Goal: Check status: Check status

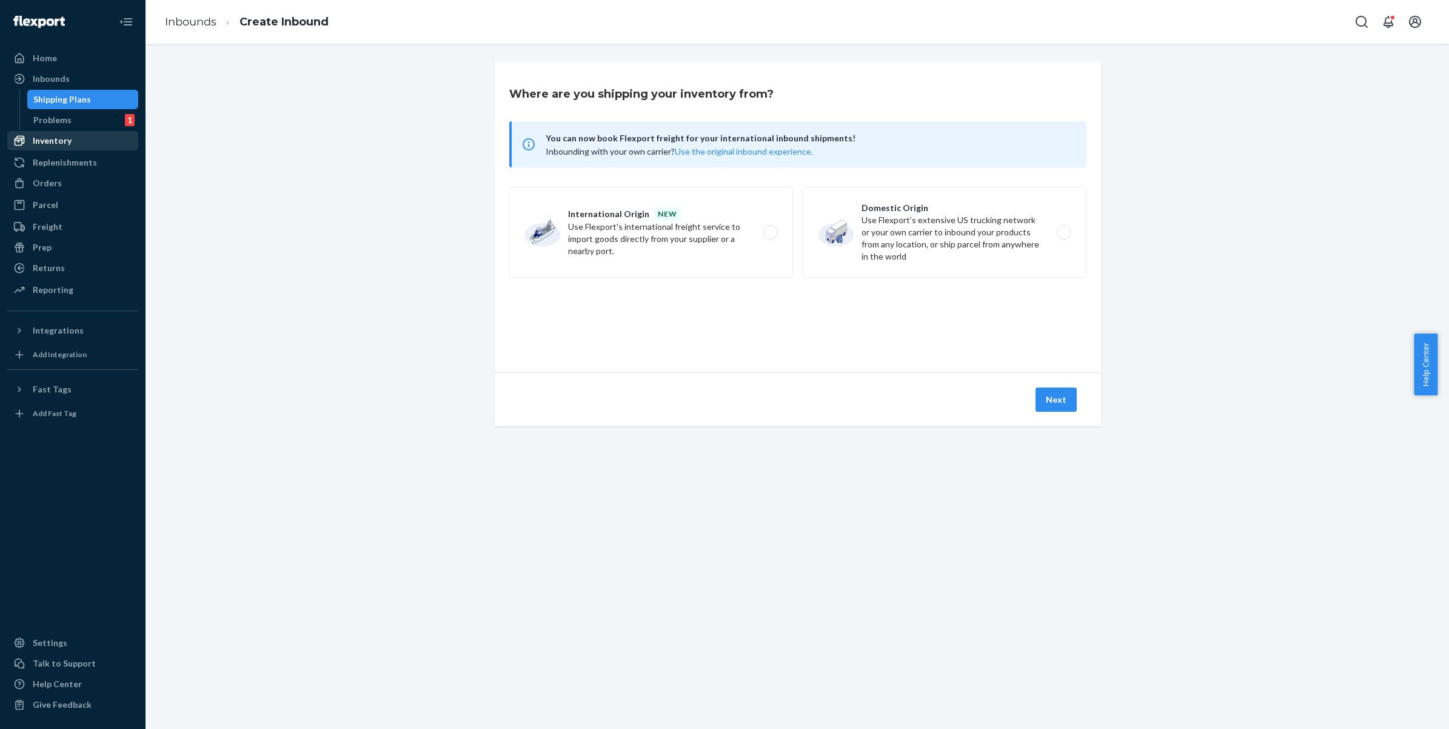
drag, startPoint x: 65, startPoint y: 101, endPoint x: 134, endPoint y: 147, distance: 83.4
click at [65, 101] on div "Shipping Plans" at bounding box center [62, 99] width 58 height 12
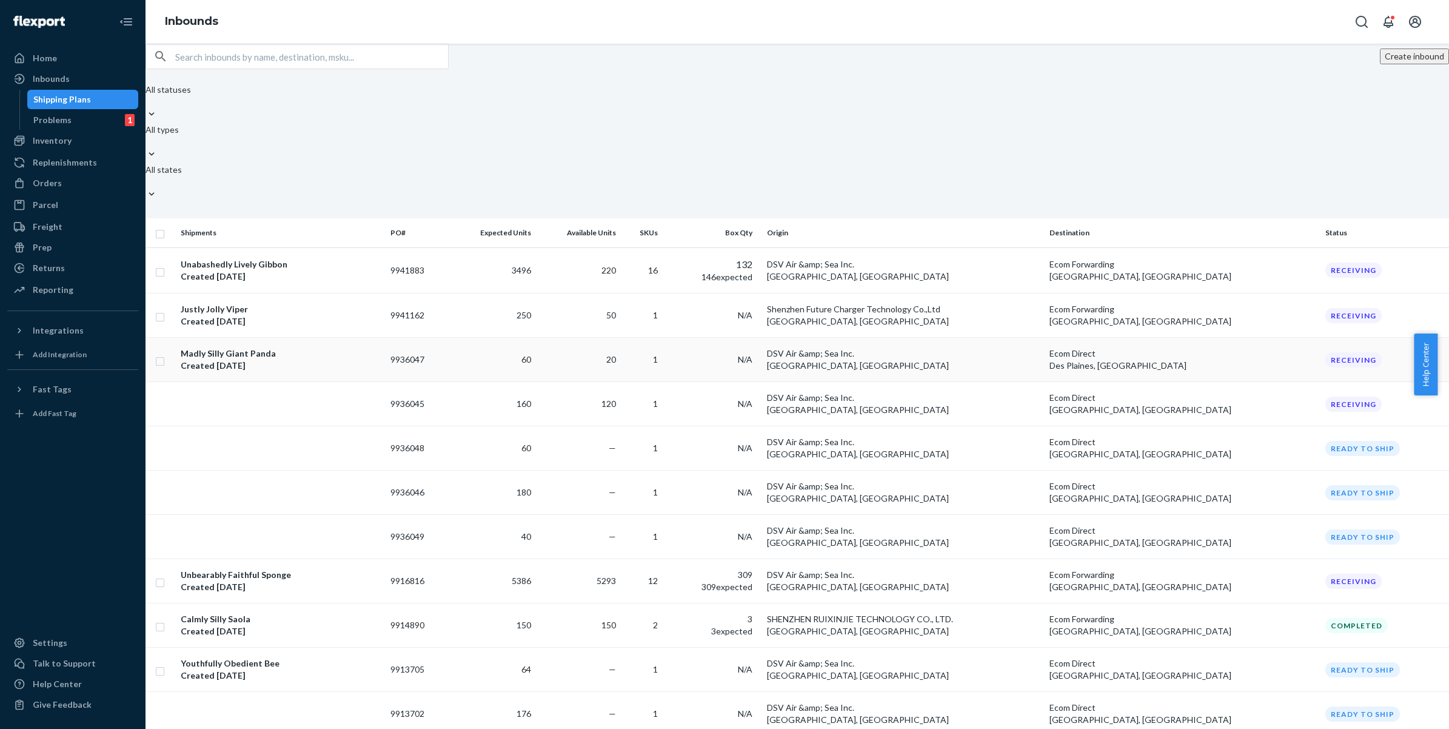
click at [360, 347] on div "Madly Silly Giant Panda Created [DATE]" at bounding box center [281, 359] width 200 height 24
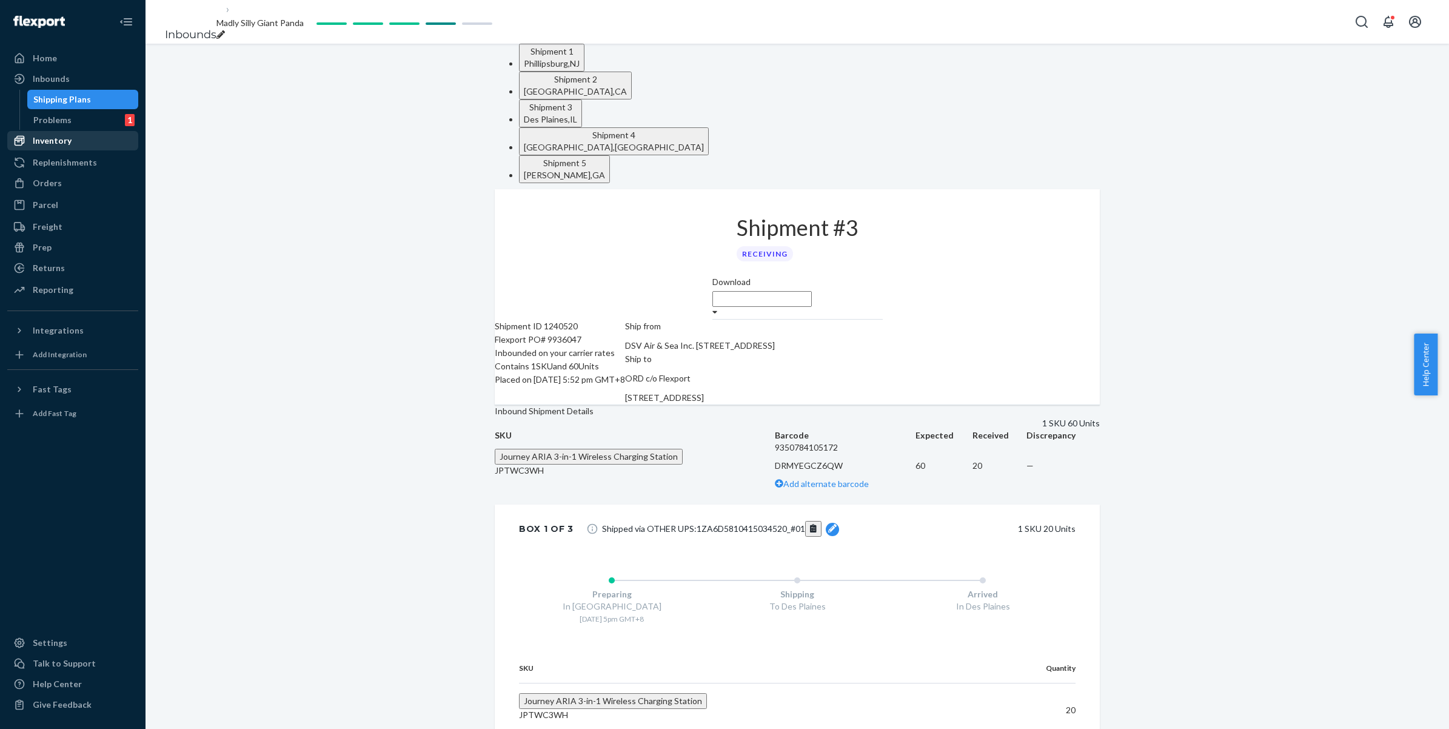
click at [62, 137] on div "Inventory" at bounding box center [52, 141] width 39 height 12
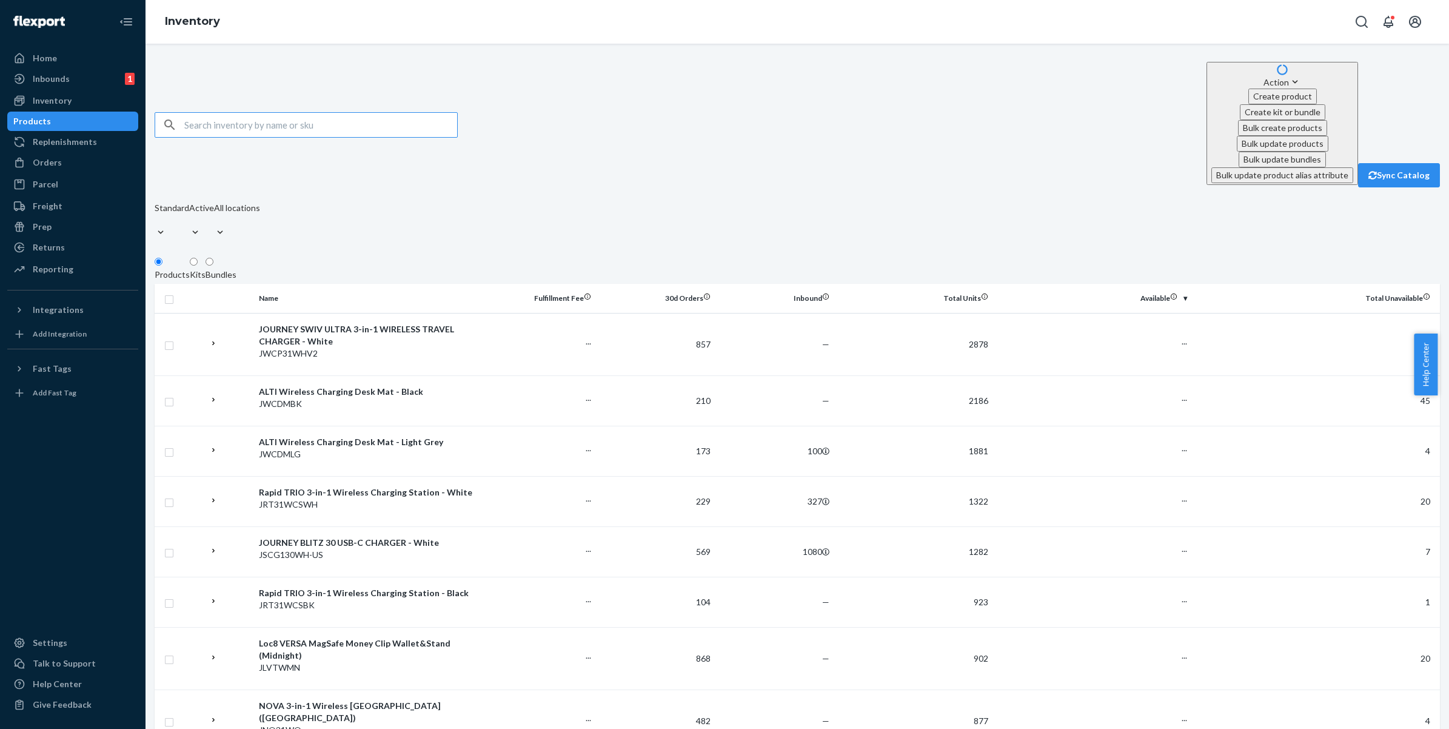
paste input "JPTWC3WH"
type input "JPTWC3WH"
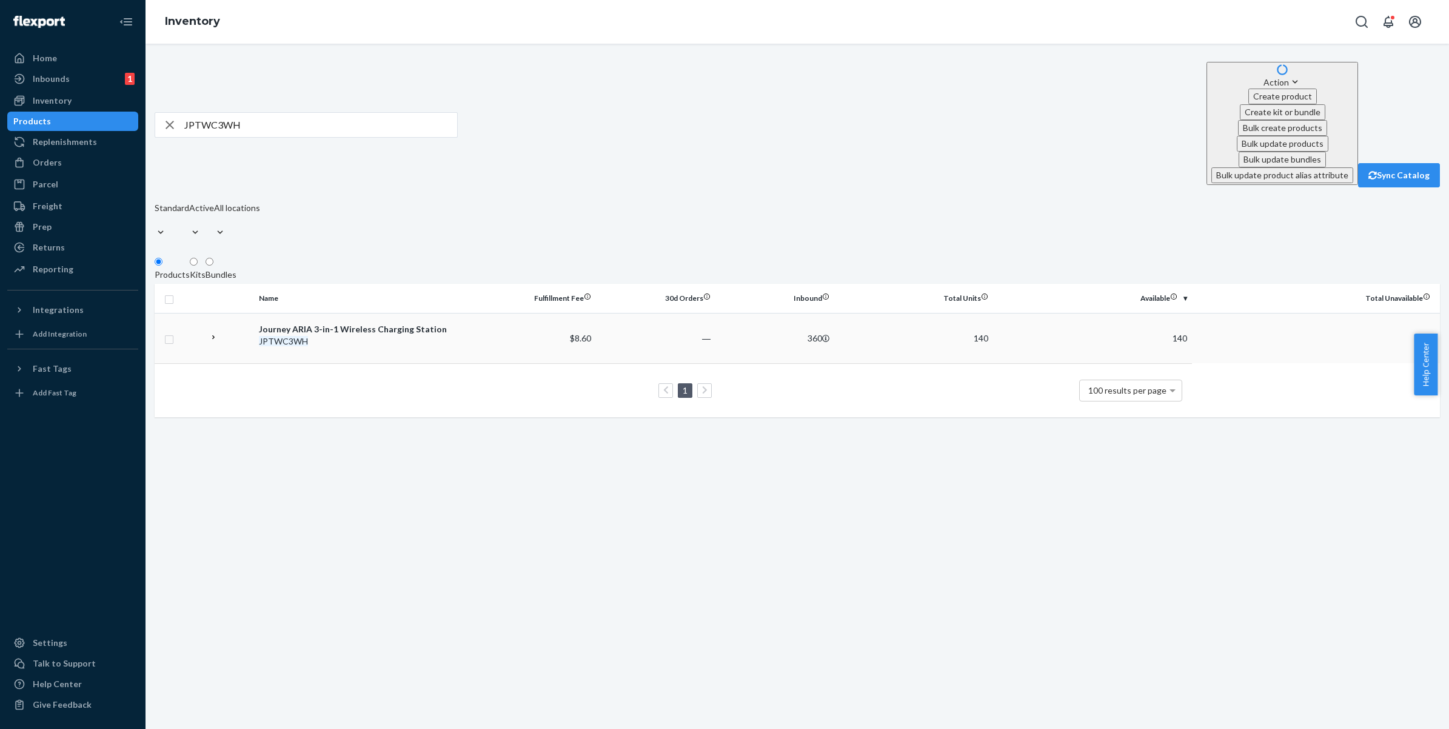
click at [487, 313] on td "$8.60" at bounding box center [536, 338] width 119 height 50
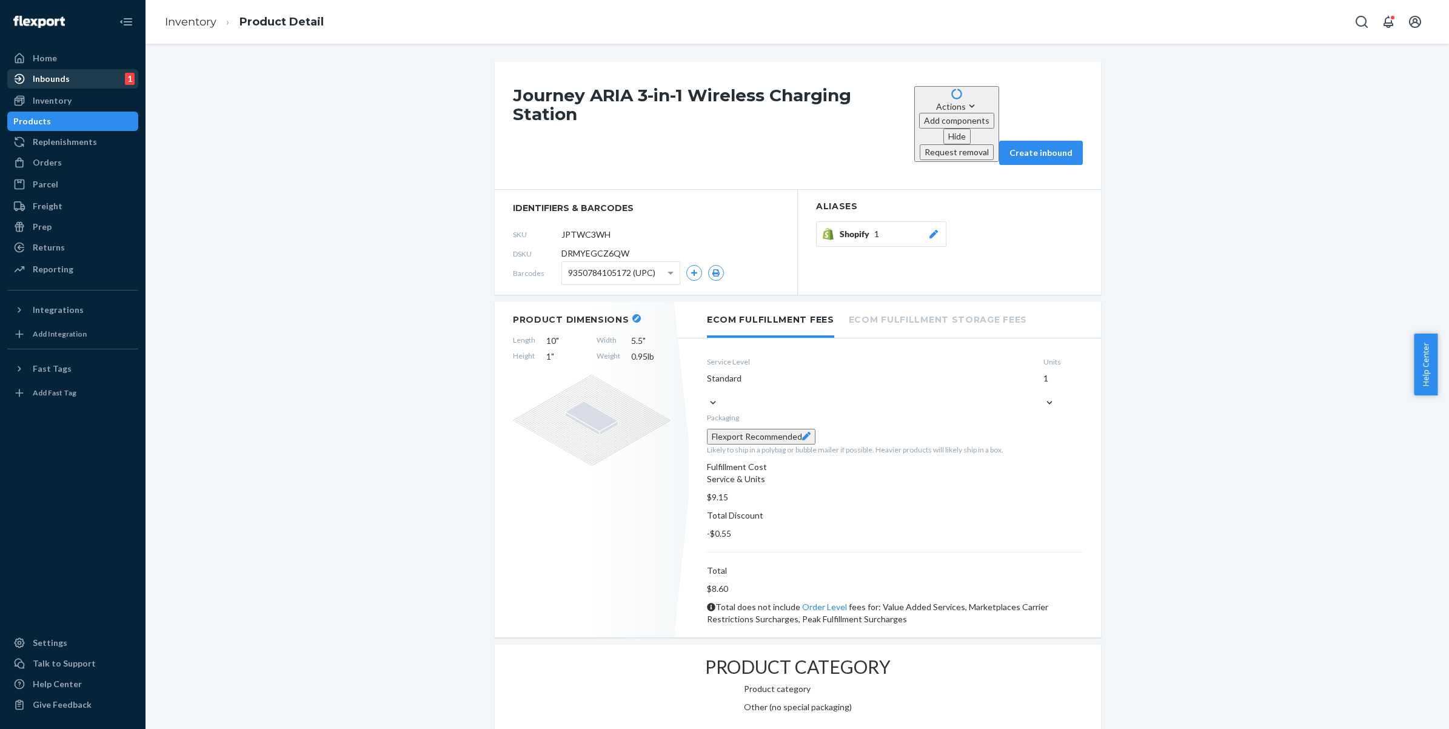
drag, startPoint x: 62, startPoint y: 76, endPoint x: 72, endPoint y: 84, distance: 12.5
click at [62, 76] on div "Inbounds" at bounding box center [51, 79] width 37 height 12
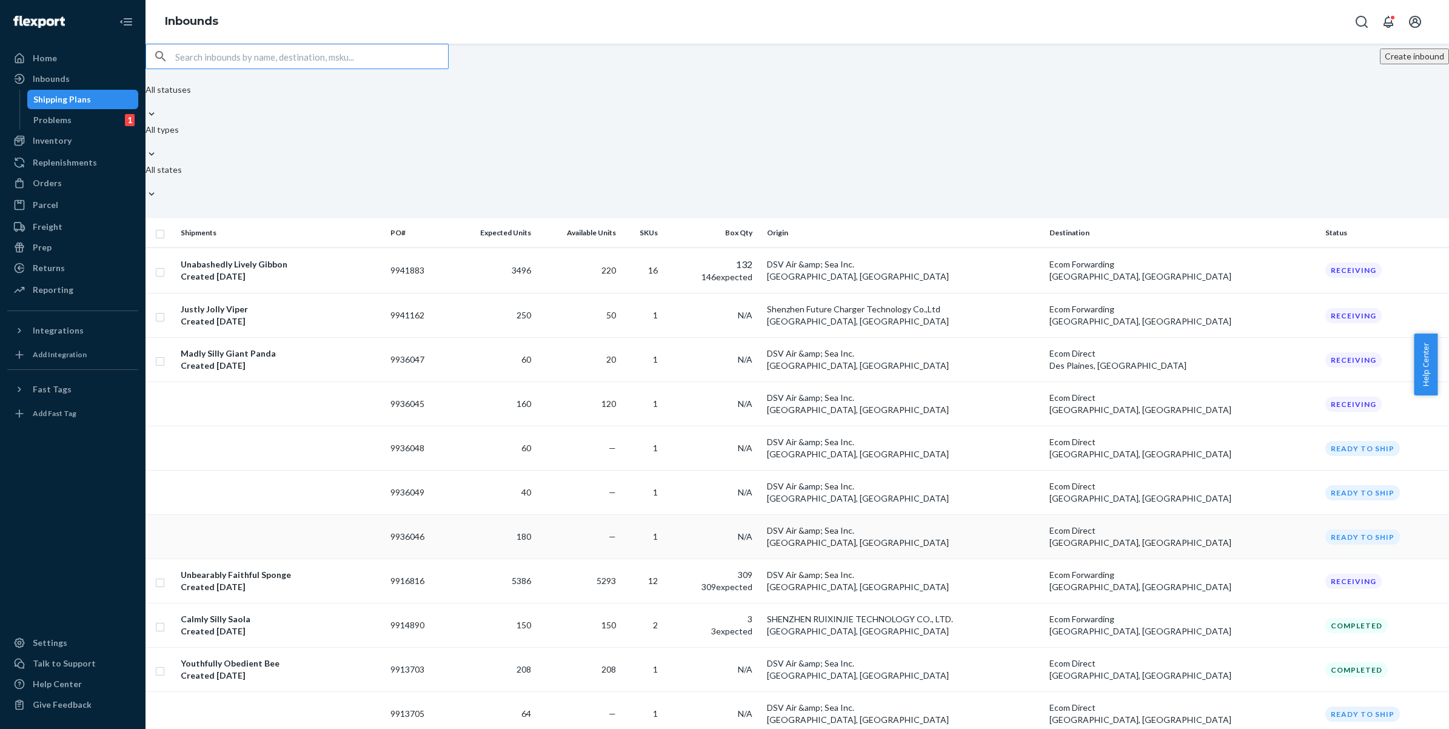
click at [449, 515] on td "9936046" at bounding box center [417, 537] width 63 height 44
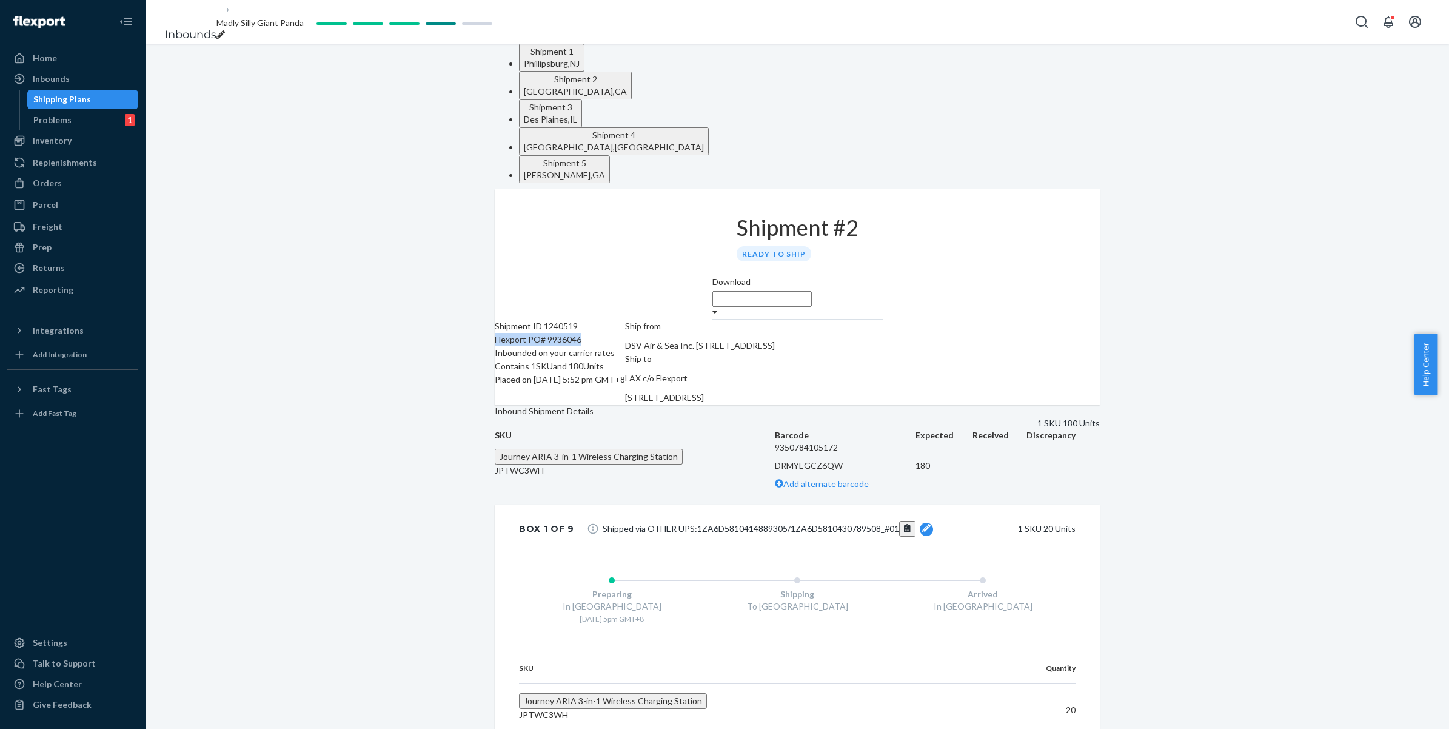
drag, startPoint x: 511, startPoint y: 231, endPoint x: 609, endPoint y: 235, distance: 98.3
click at [609, 320] on div "Shipment ID 1240519 Flexport PO# 9936046 Inbounded on your carrier rates Contai…" at bounding box center [560, 362] width 130 height 85
copy div "Flexport PO# 9936046"
click at [704, 141] on div "[GEOGRAPHIC_DATA] , [GEOGRAPHIC_DATA]" at bounding box center [614, 147] width 180 height 12
drag, startPoint x: 514, startPoint y: 231, endPoint x: 613, endPoint y: 231, distance: 98.8
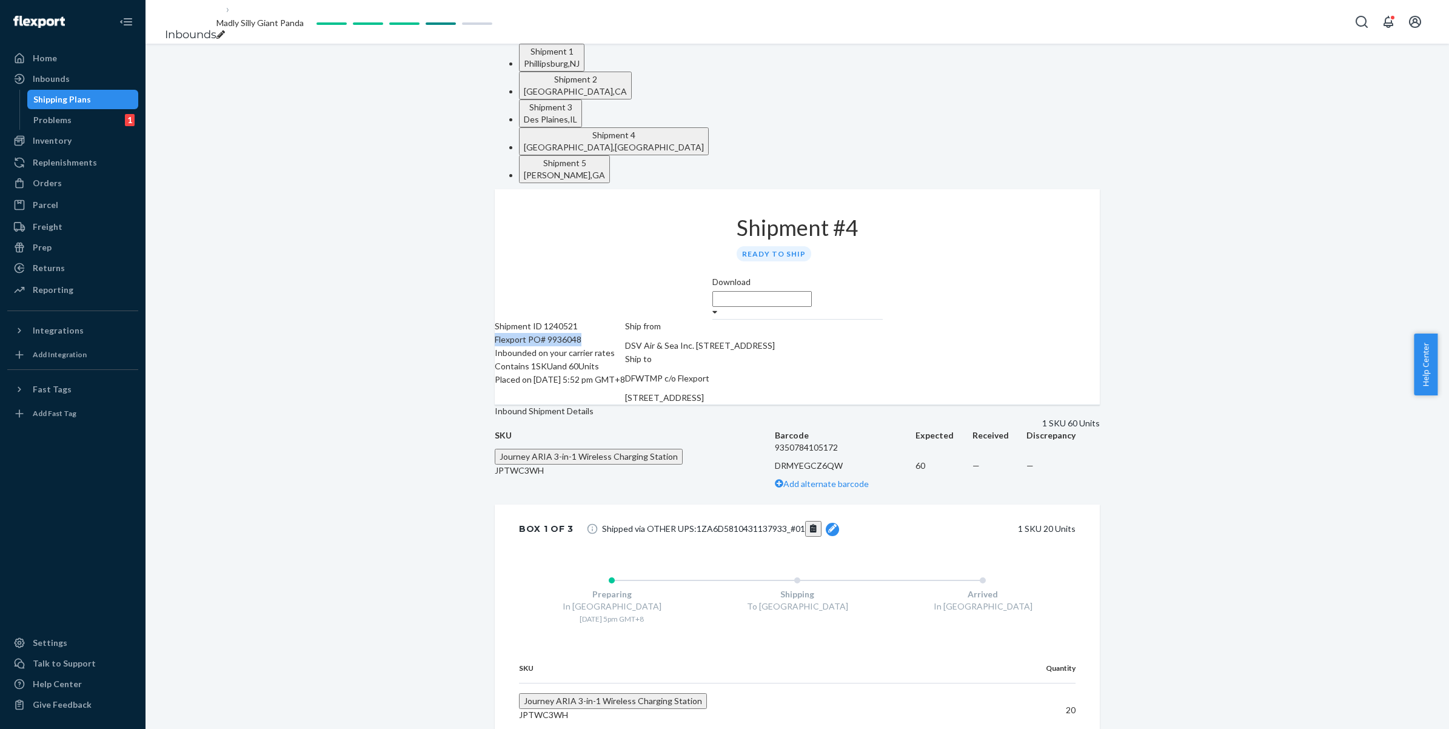
click at [613, 333] on div "Flexport PO# 9936048" at bounding box center [560, 339] width 130 height 13
copy div "Flexport PO# 9936048"
drag, startPoint x: 58, startPoint y: 102, endPoint x: 210, endPoint y: 190, distance: 175.3
click at [58, 102] on div "Shipping Plans" at bounding box center [62, 99] width 58 height 12
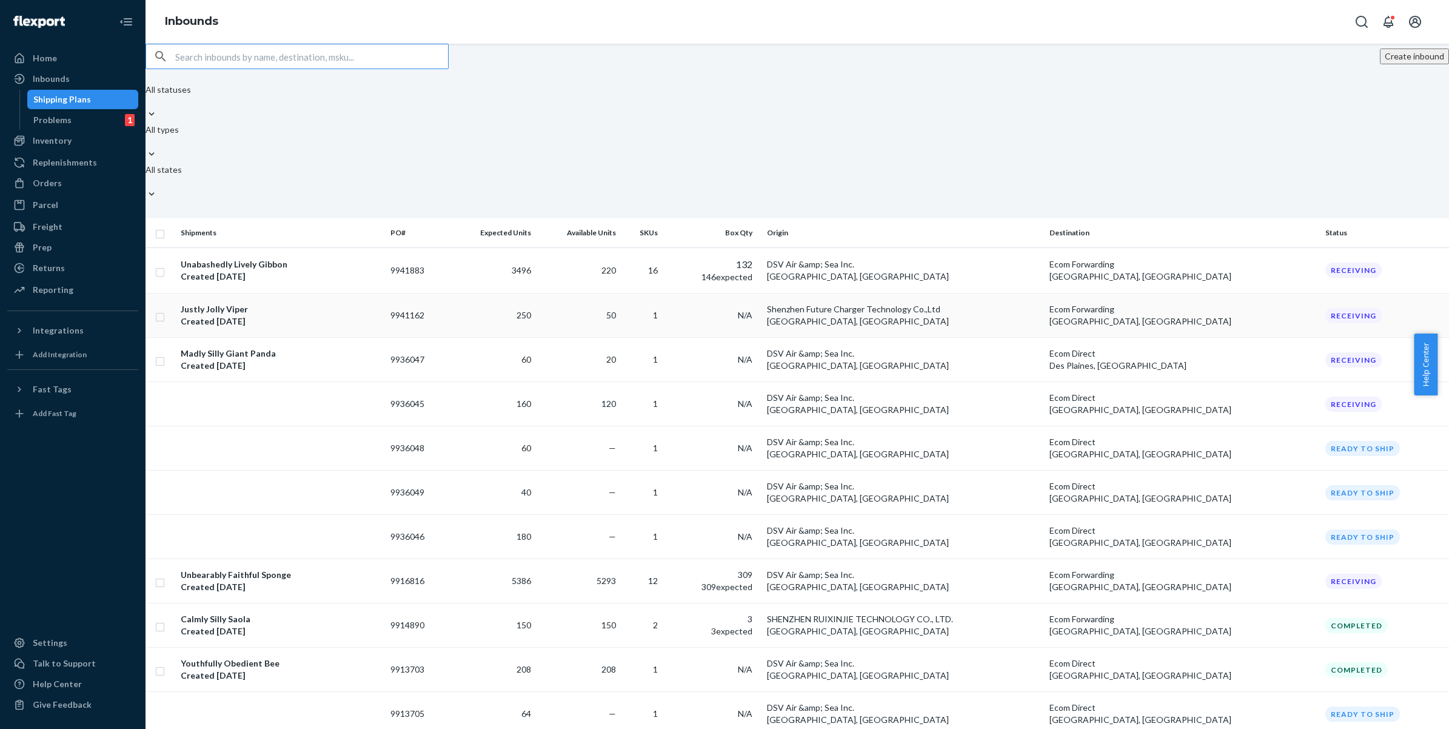
click at [525, 294] on td "250" at bounding box center [492, 316] width 87 height 44
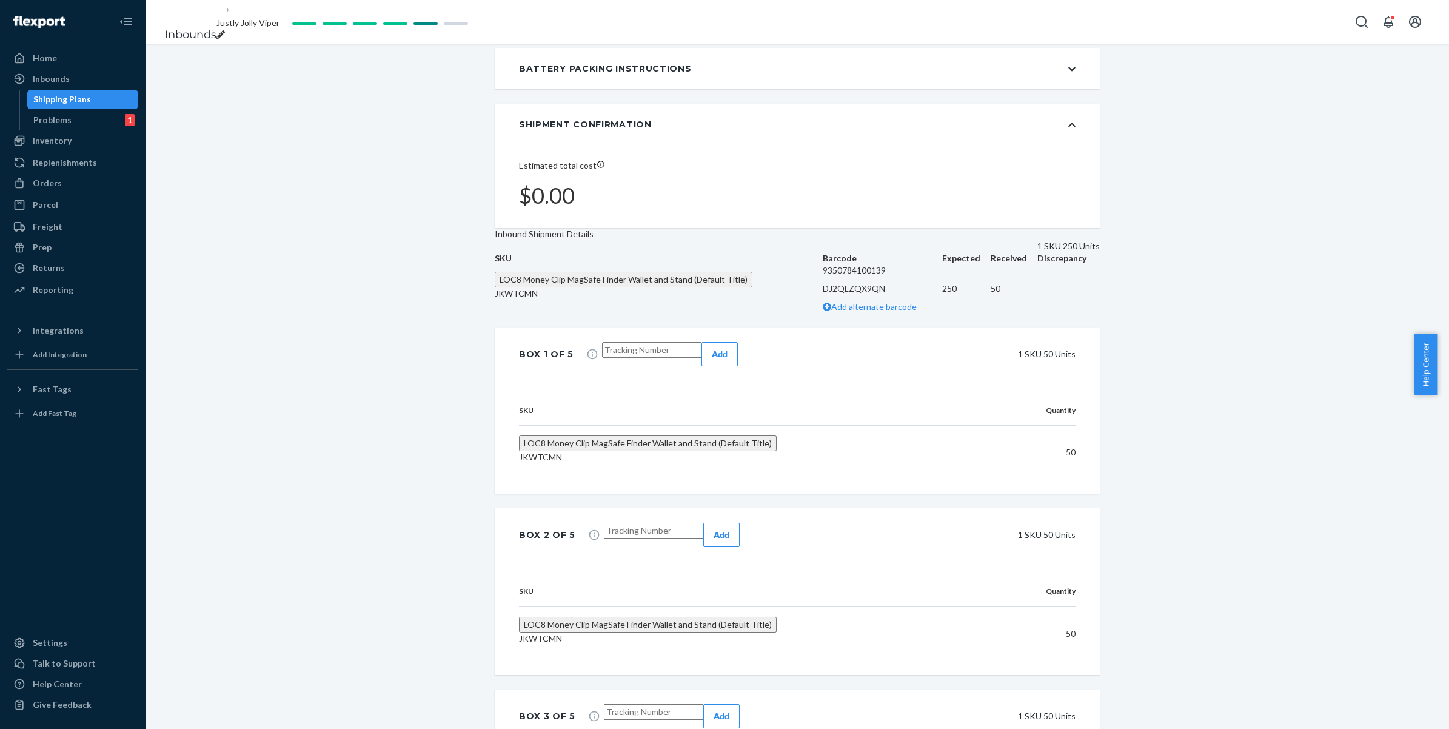
scroll to position [303, 0]
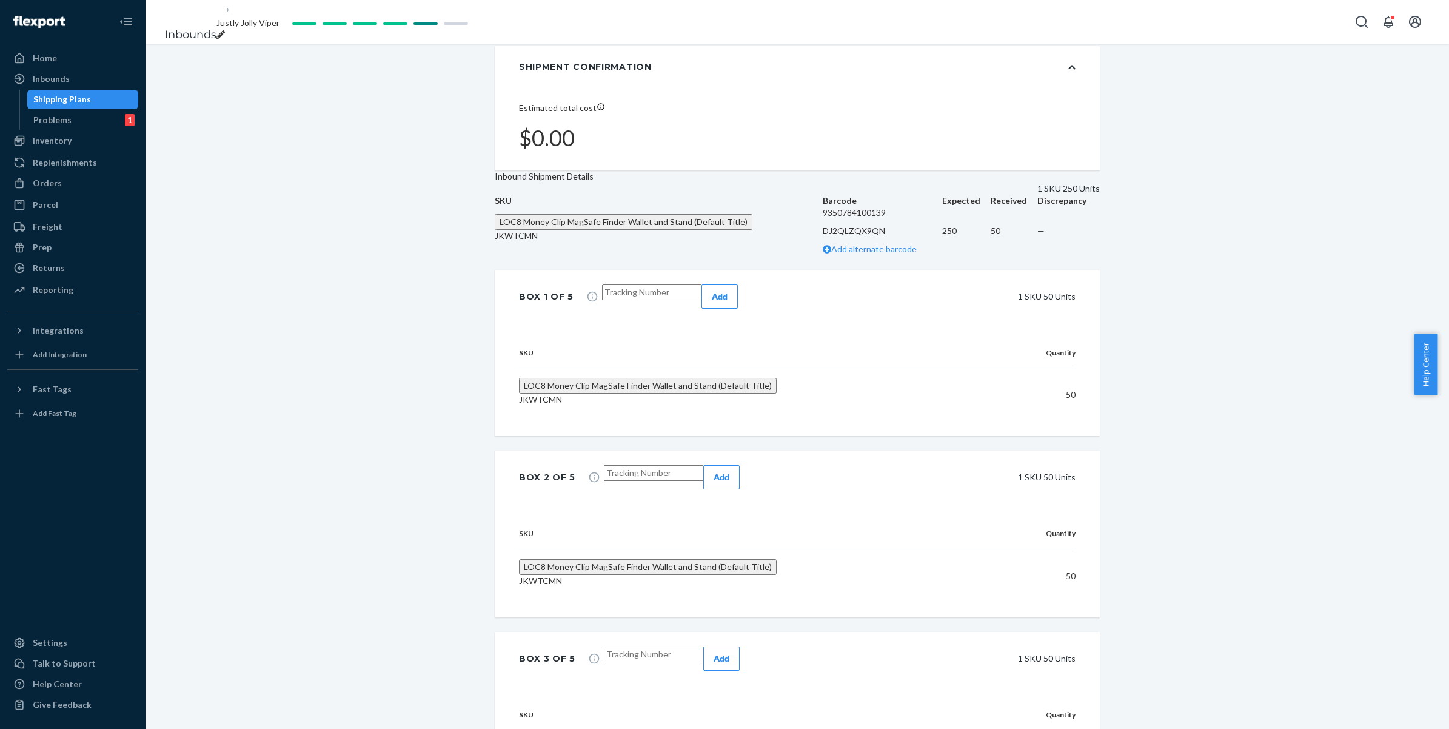
click at [644, 300] on input "text" at bounding box center [651, 292] width 99 height 16
paste input "1ZA6D5810439399968"
type input "UPS:1ZA6D5810439399968_#01"
click at [649, 481] on input "text" at bounding box center [653, 473] width 99 height 16
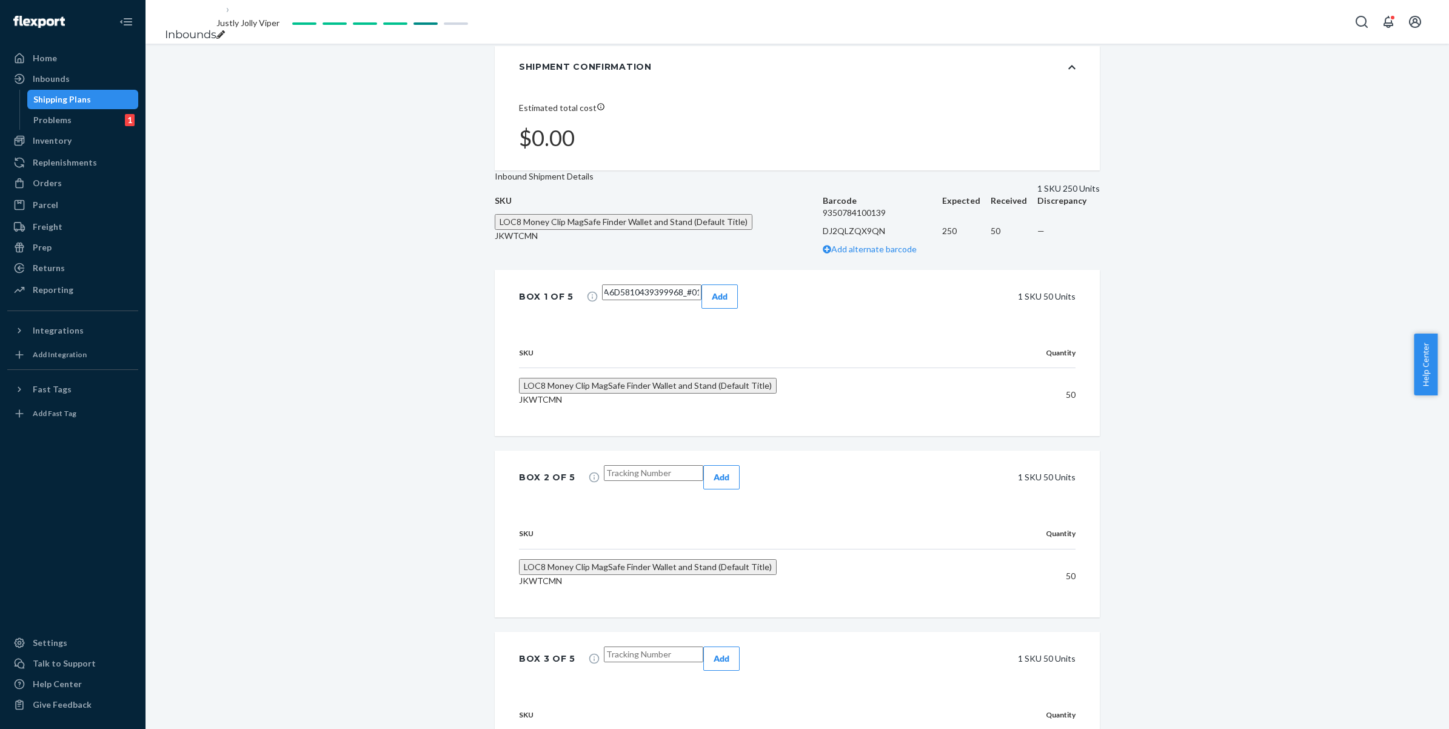
scroll to position [0, 0]
paste input "UPS:1ZA6D5810439399968_#0"
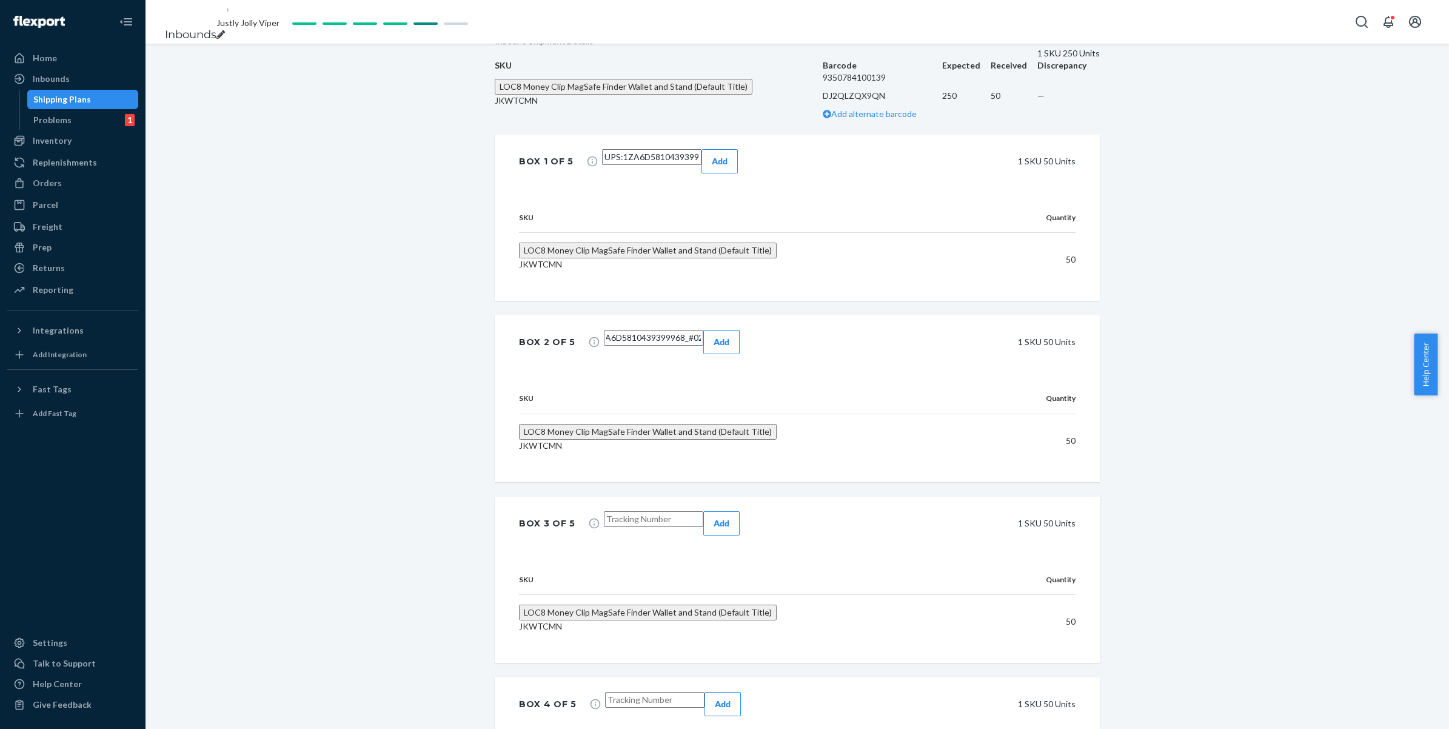
scroll to position [606, 0]
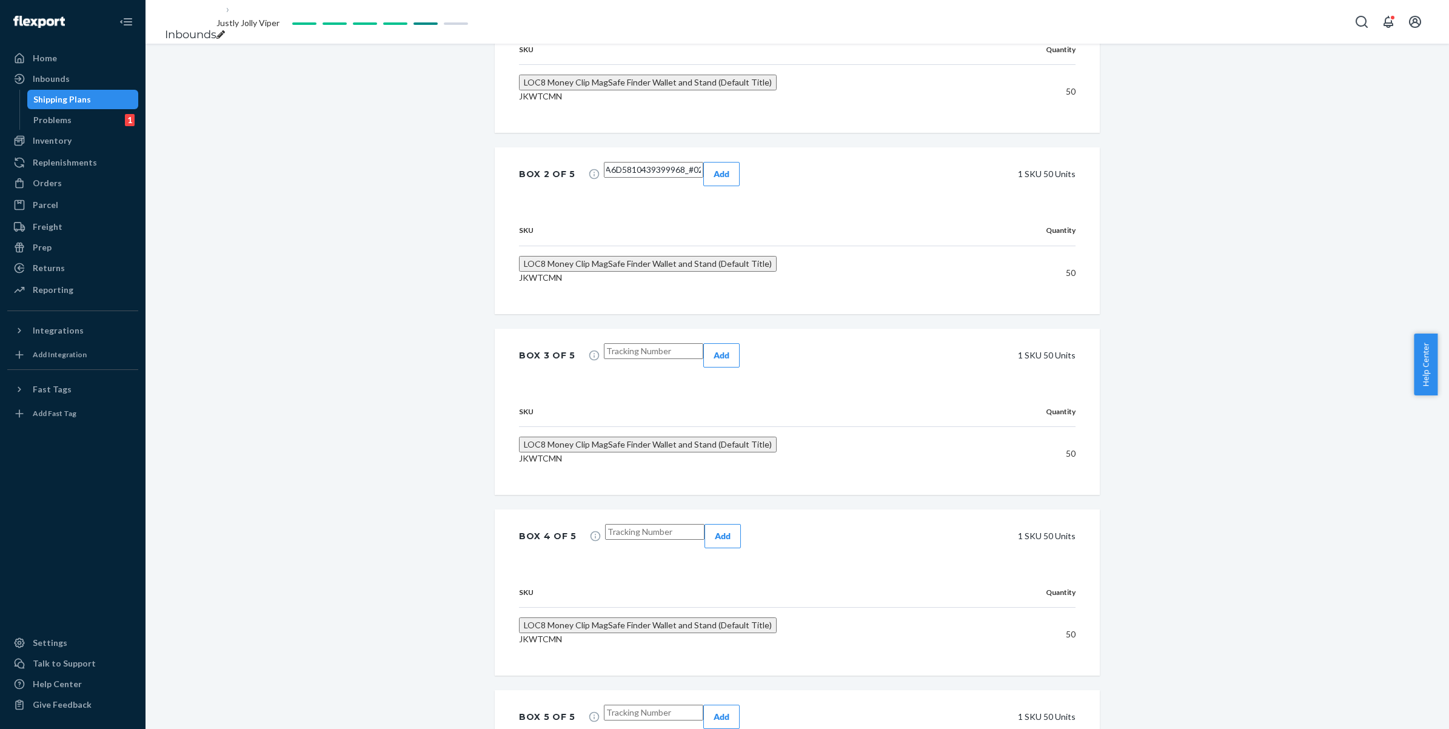
type input "UPS:1ZA6D5810439399968_#02"
click at [643, 359] on input "text" at bounding box center [653, 351] width 99 height 16
paste input "UPS:1ZA6D5810439399968_#0"
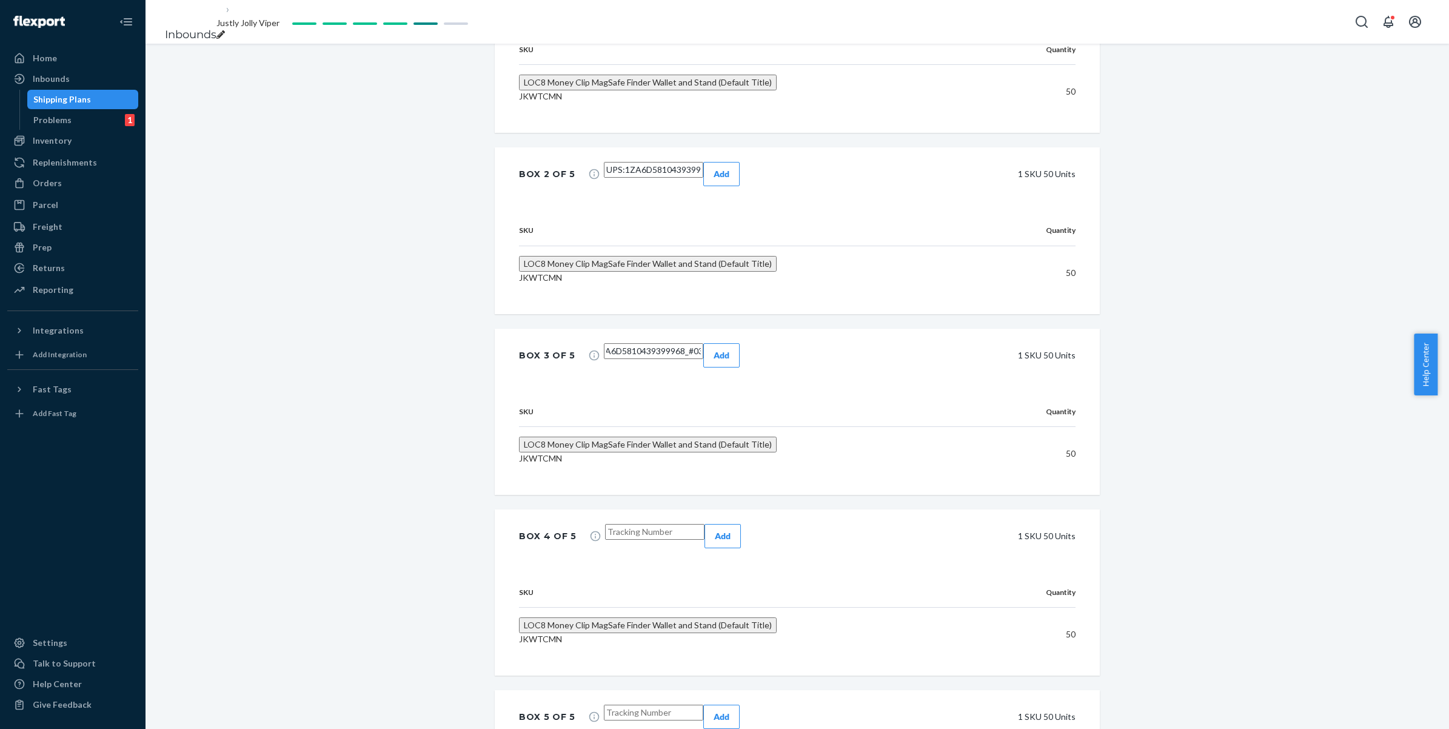
type input "UPS:1ZA6D5810439399968_#03"
click at [689, 524] on input "text" at bounding box center [654, 532] width 99 height 16
paste input "UPS:1ZA6D5810439399968_#0"
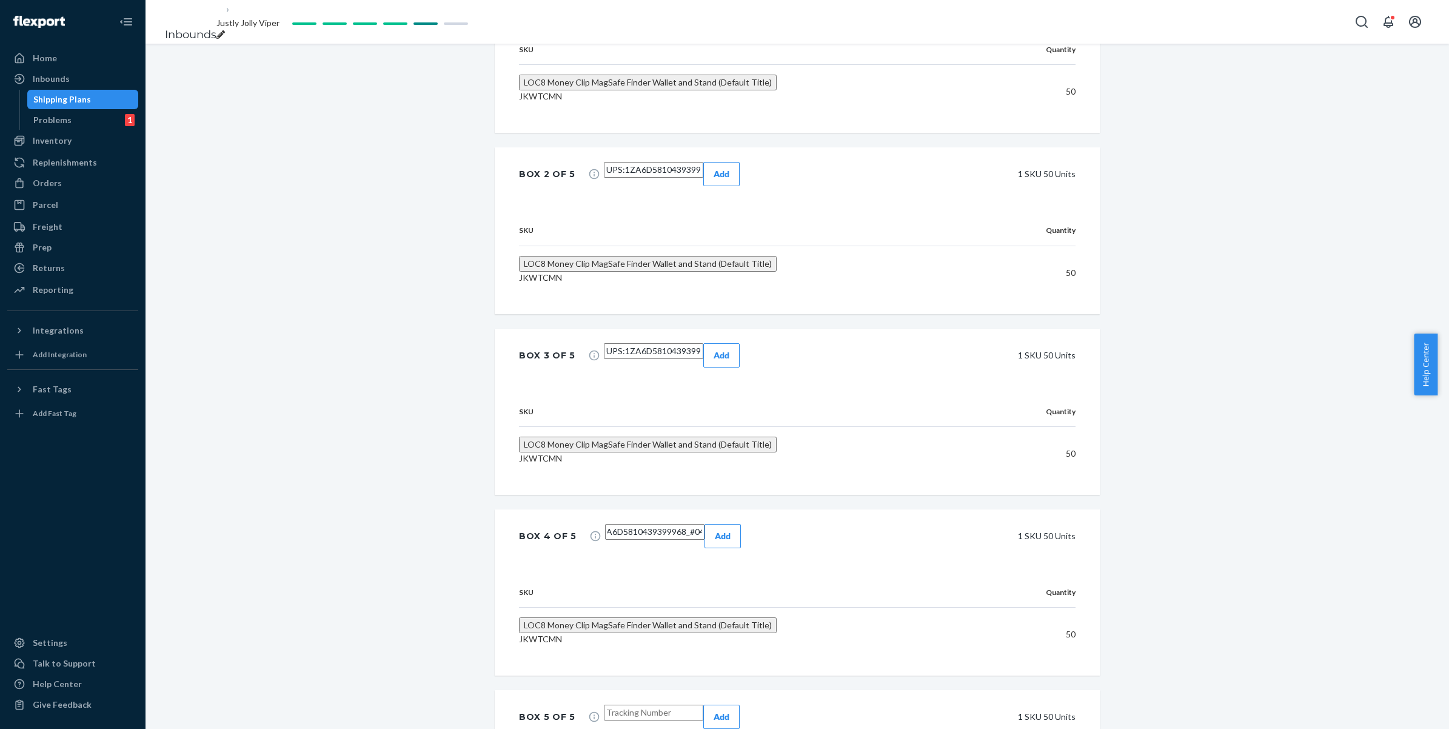
type input "UPS:1ZA6D5810439399968_#04"
click at [667, 705] on input "text" at bounding box center [653, 713] width 99 height 16
paste input "UPS:1ZA6D5810439399968_#0"
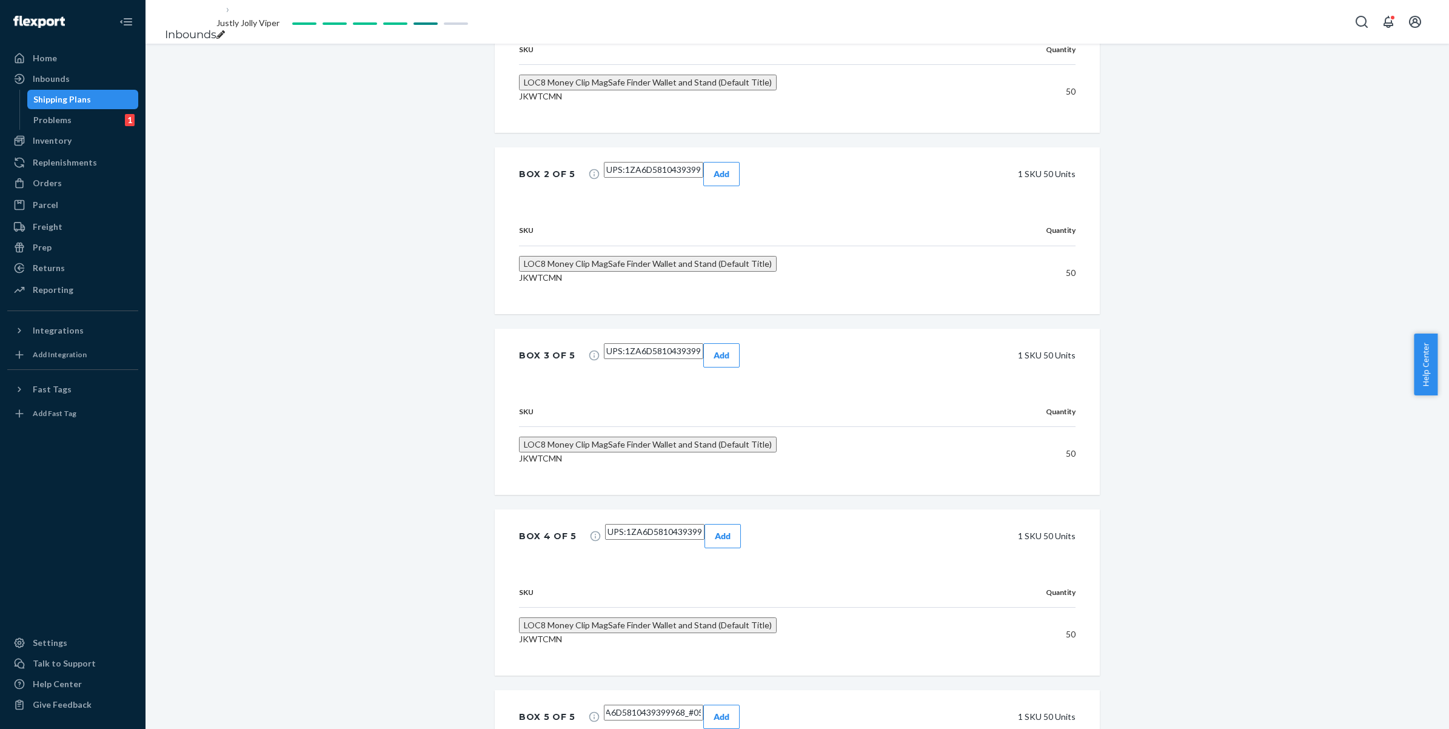
type input "UPS:1ZA6D5810439399968_#05"
click at [740, 705] on button "Add" at bounding box center [721, 717] width 36 height 24
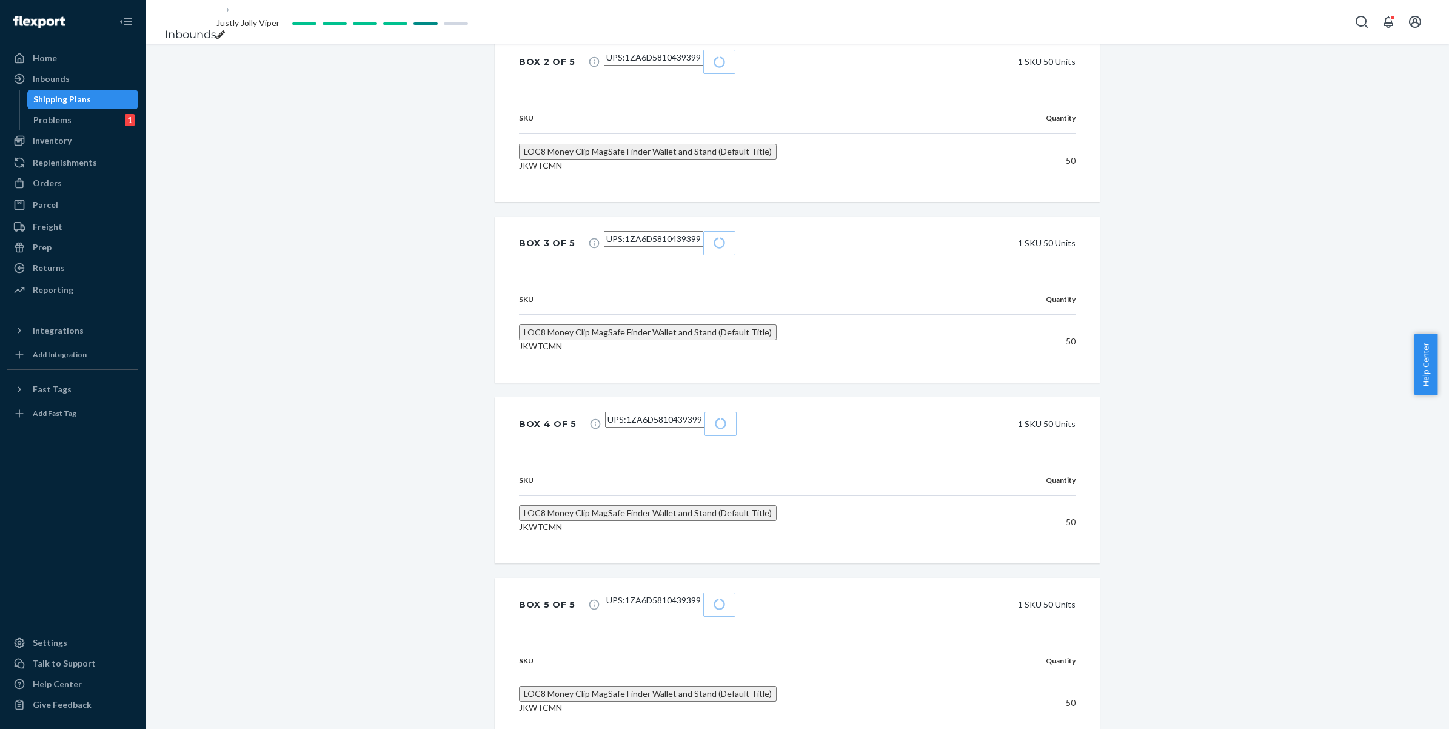
scroll to position [723, 0]
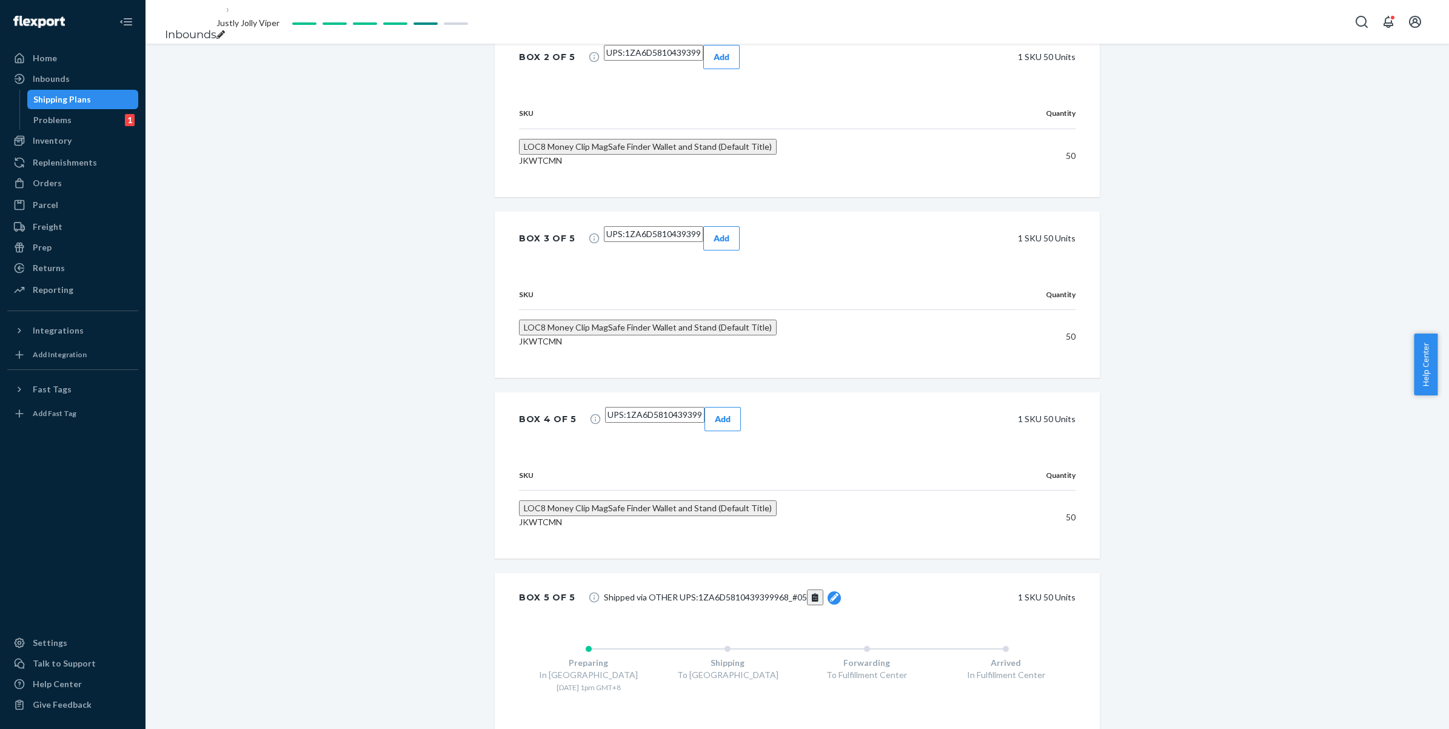
click at [741, 418] on button "Add" at bounding box center [723, 419] width 36 height 24
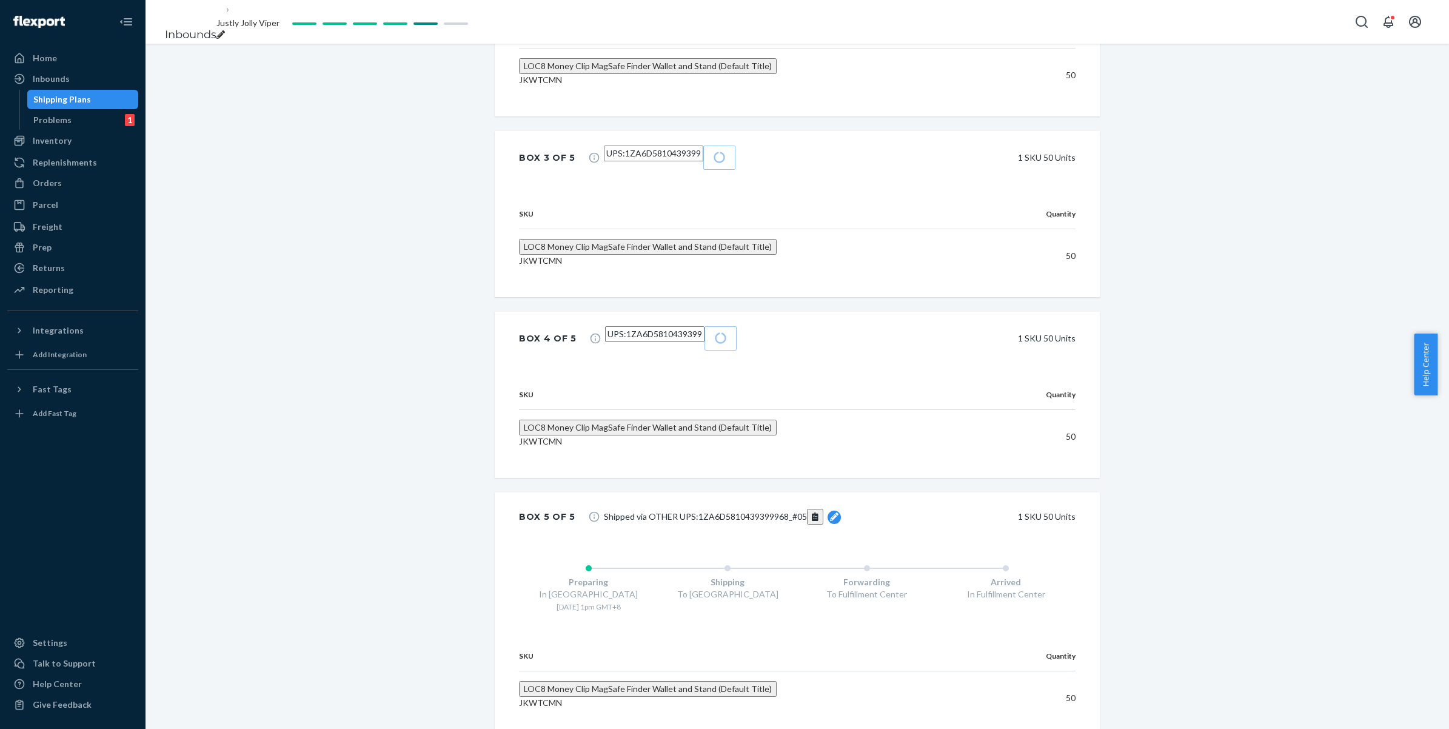
scroll to position [807, 0]
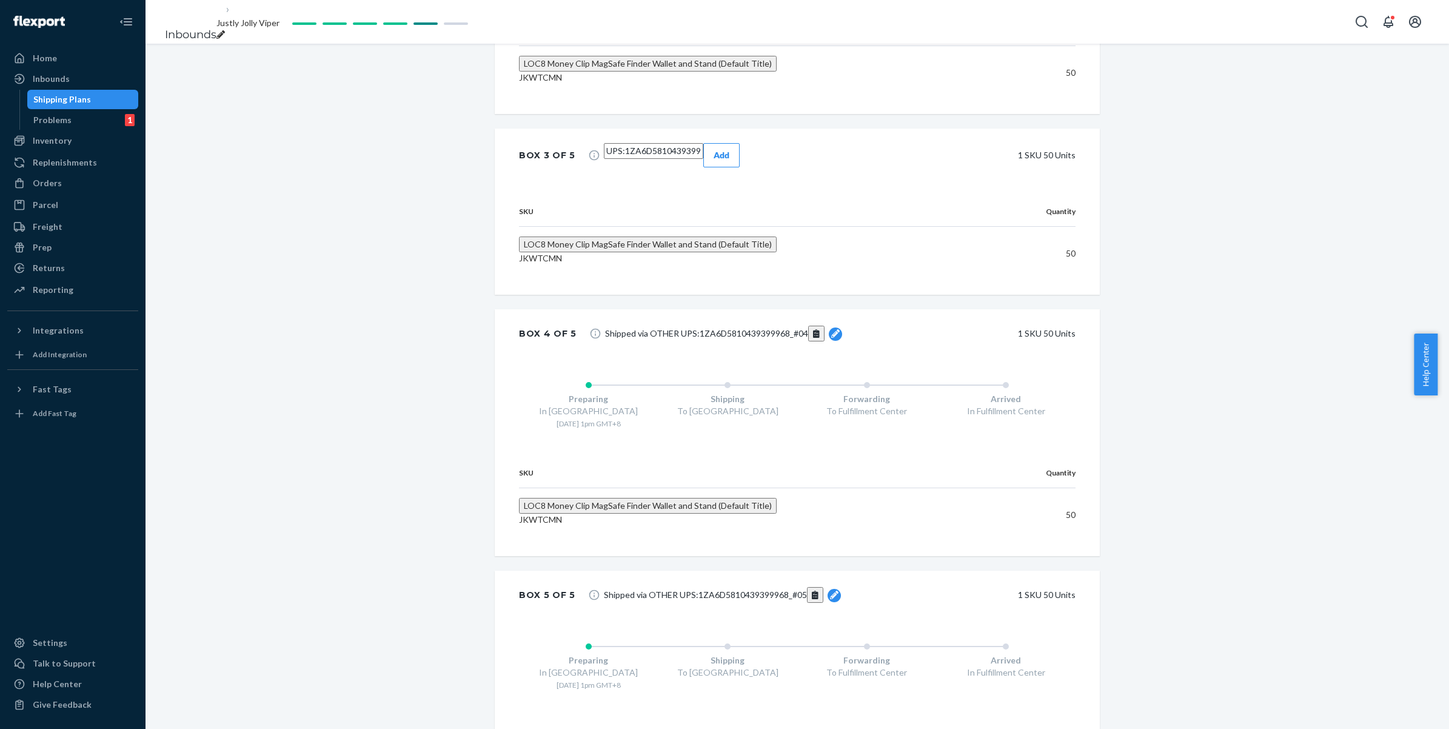
click at [730, 161] on div "Add" at bounding box center [722, 155] width 16 height 12
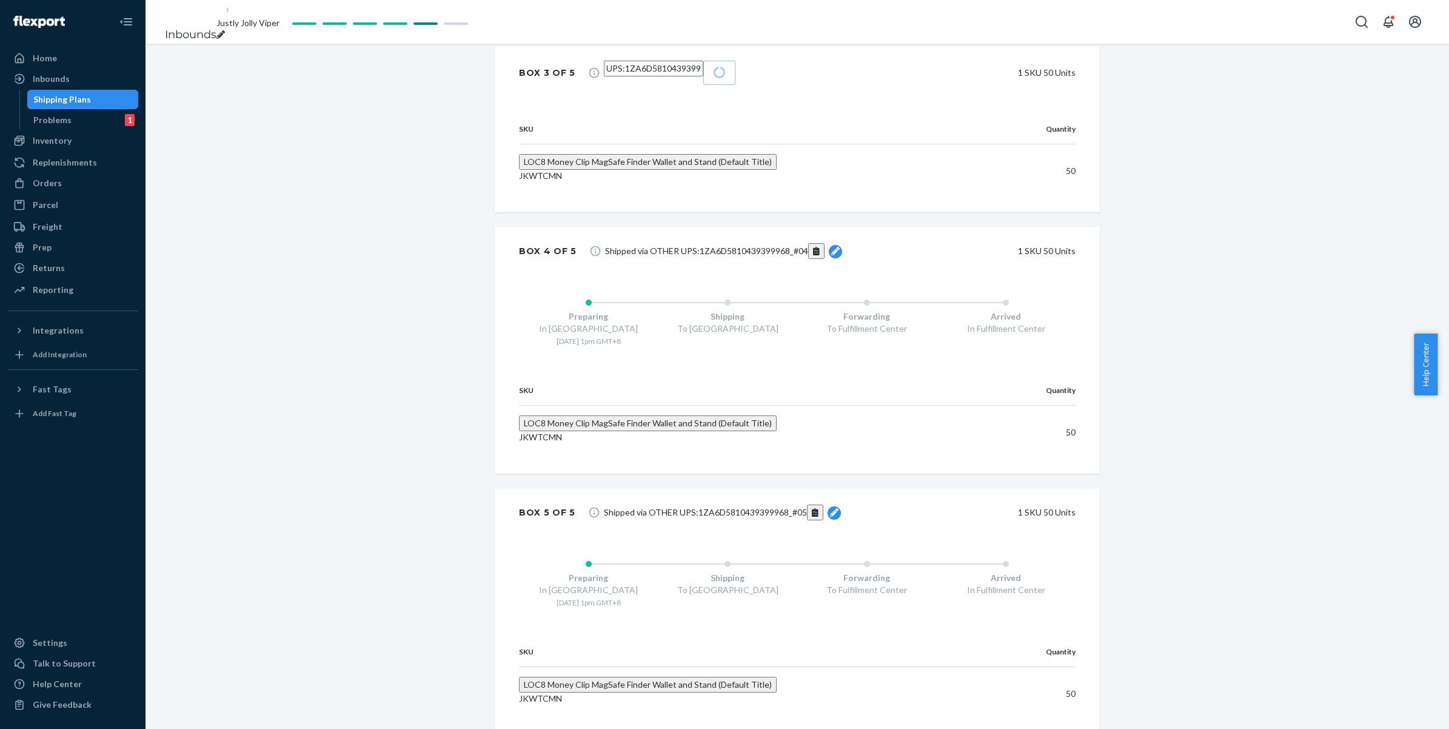
scroll to position [586, 0]
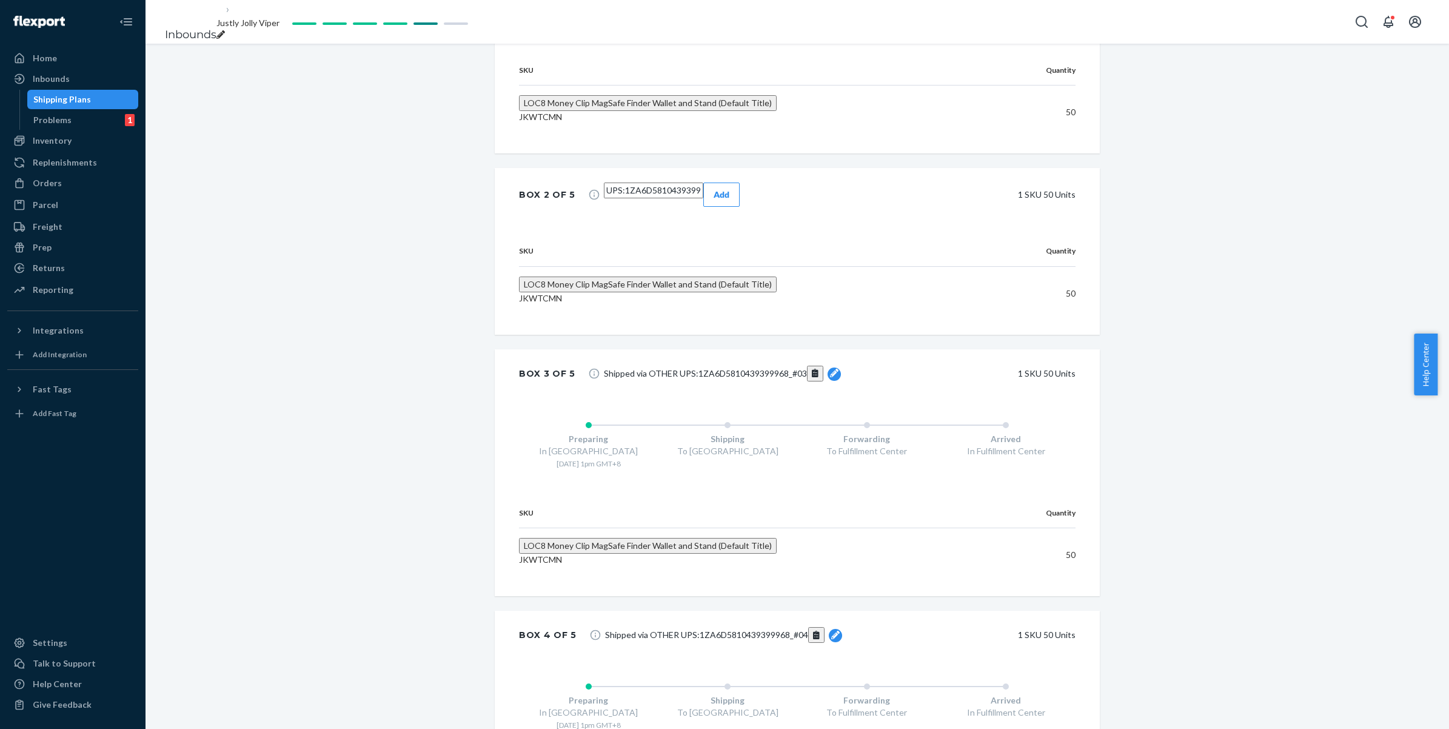
click at [730, 201] on div "Add" at bounding box center [722, 195] width 16 height 12
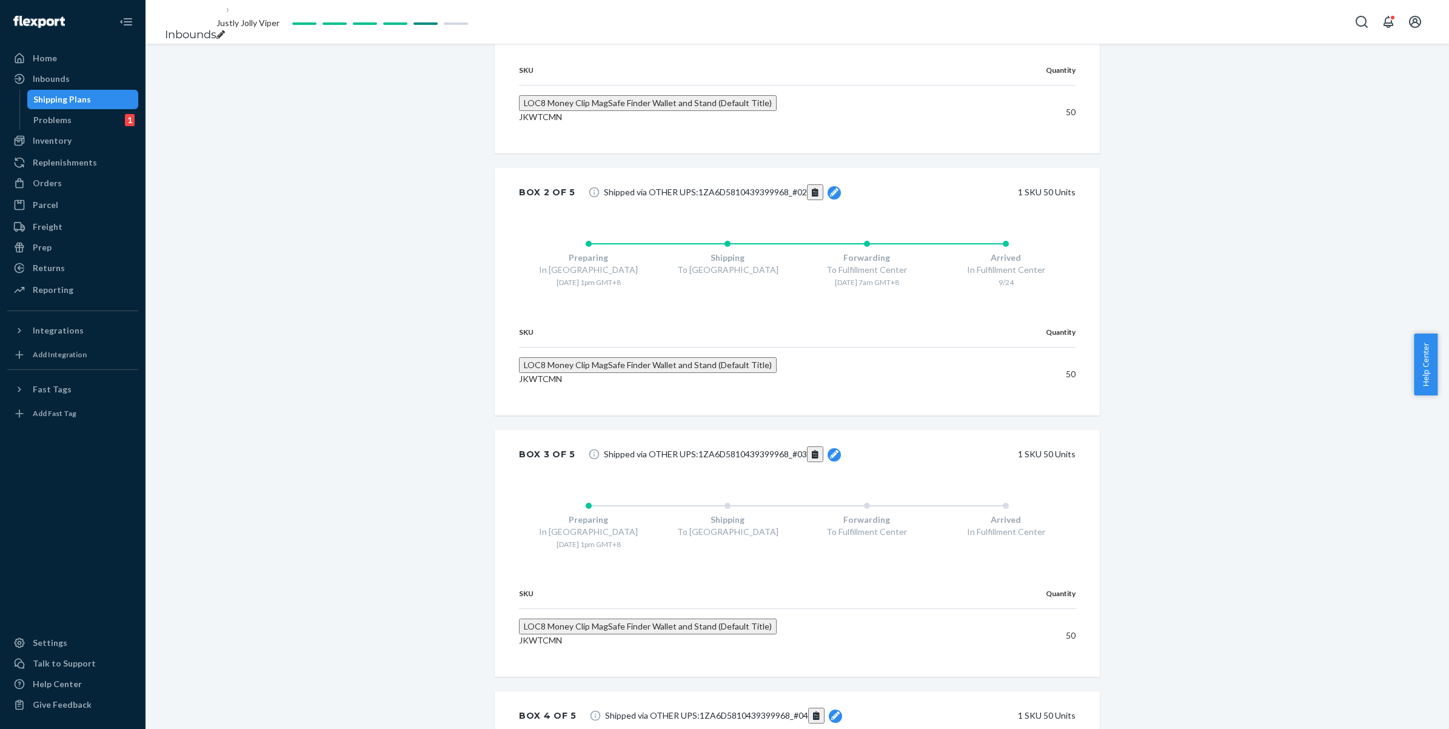
click at [728, 20] on div "Add" at bounding box center [720, 14] width 16 height 12
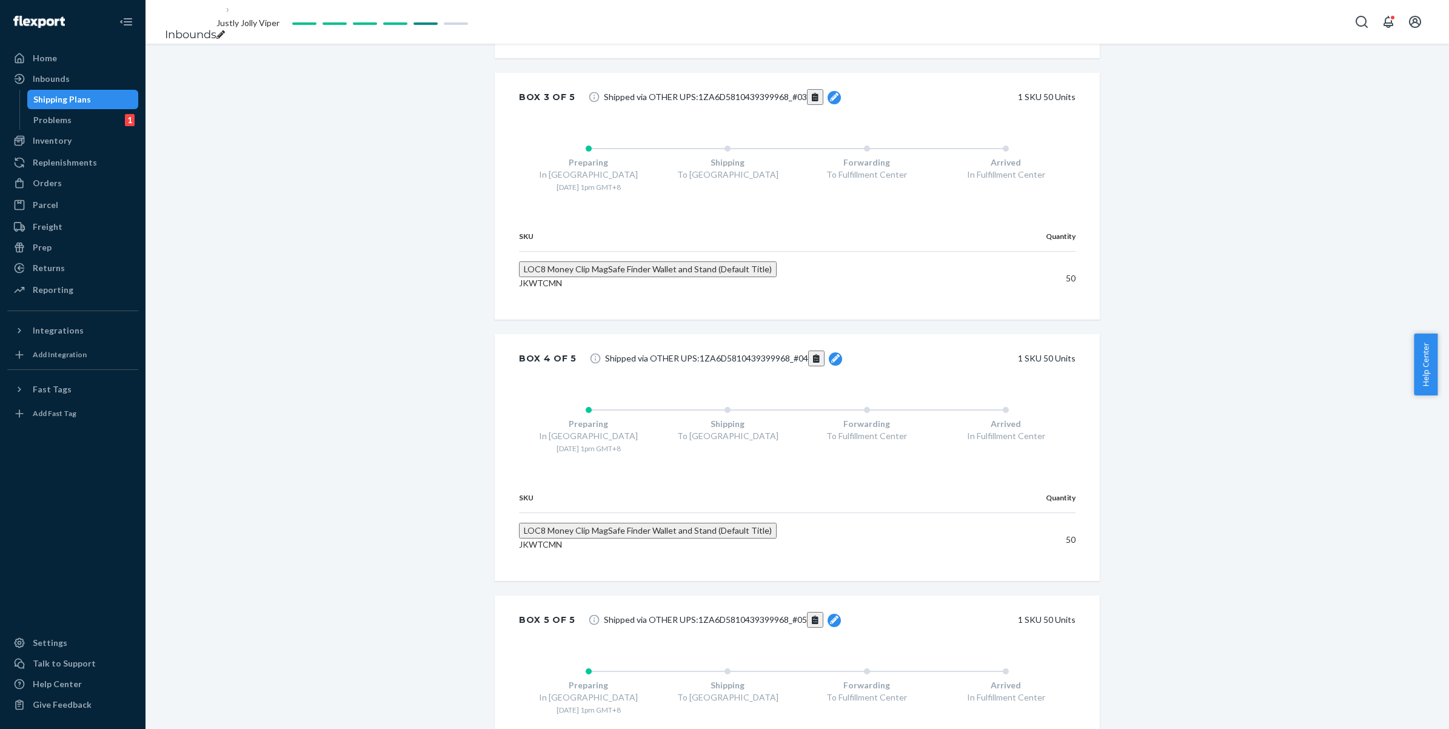
scroll to position [1136, 0]
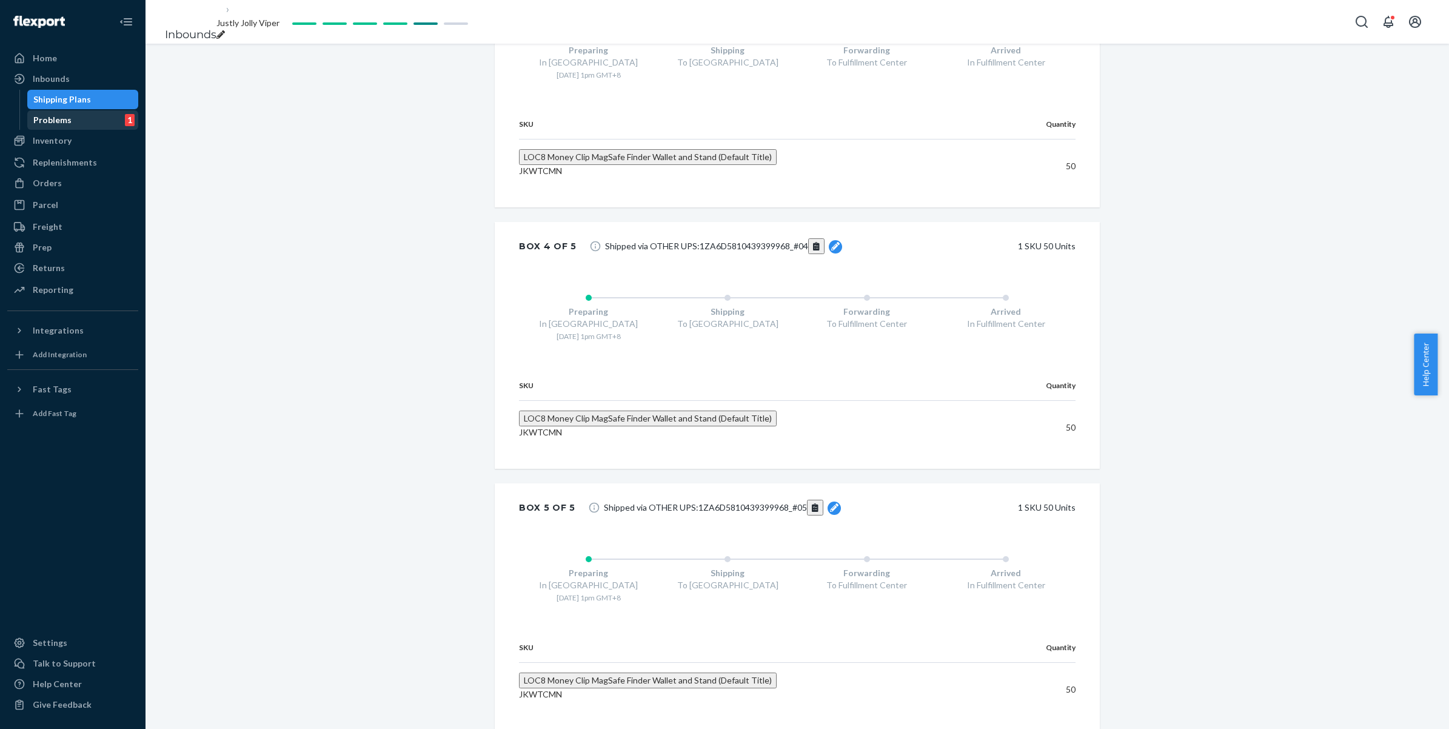
drag, startPoint x: 55, startPoint y: 95, endPoint x: 116, endPoint y: 114, distance: 64.8
click at [55, 95] on div "Shipping Plans" at bounding box center [62, 99] width 58 height 12
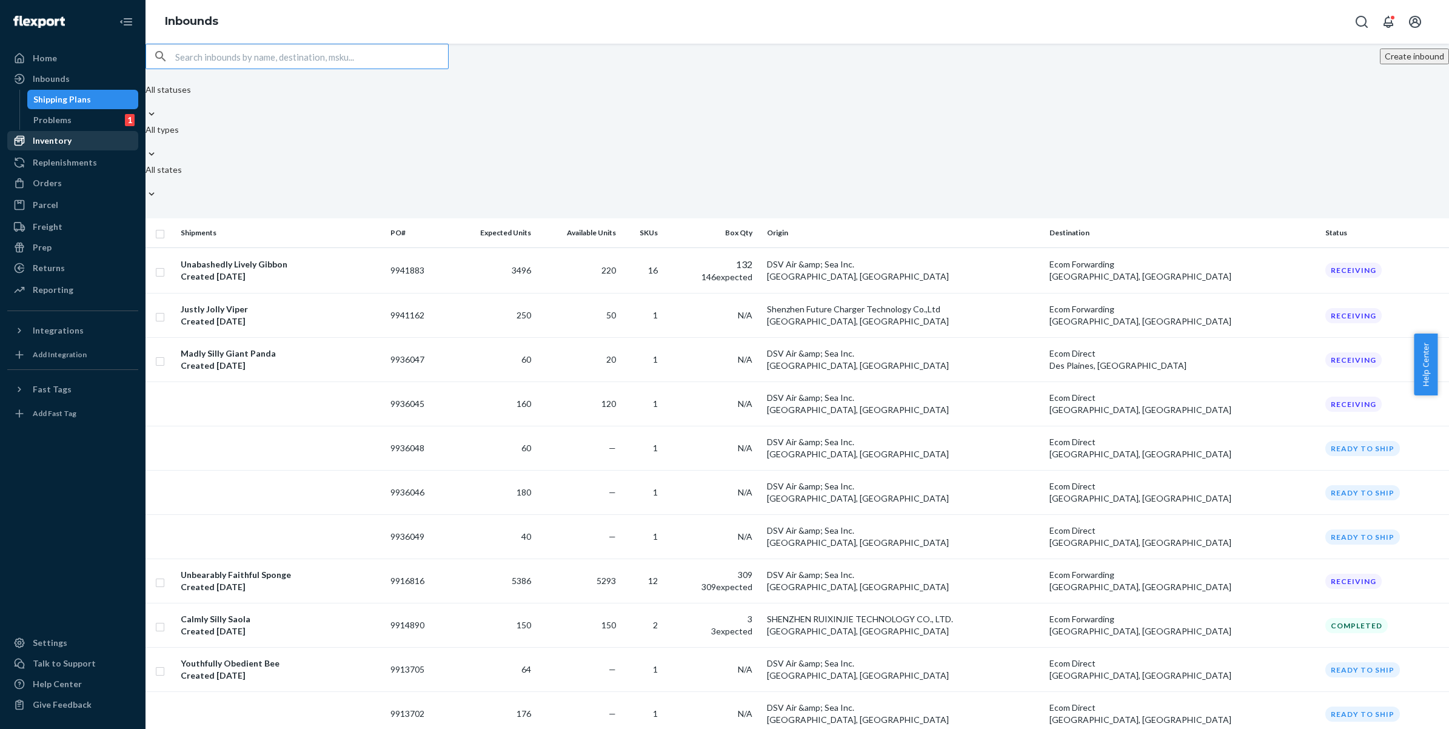
click at [65, 139] on div "Inventory" at bounding box center [52, 141] width 39 height 12
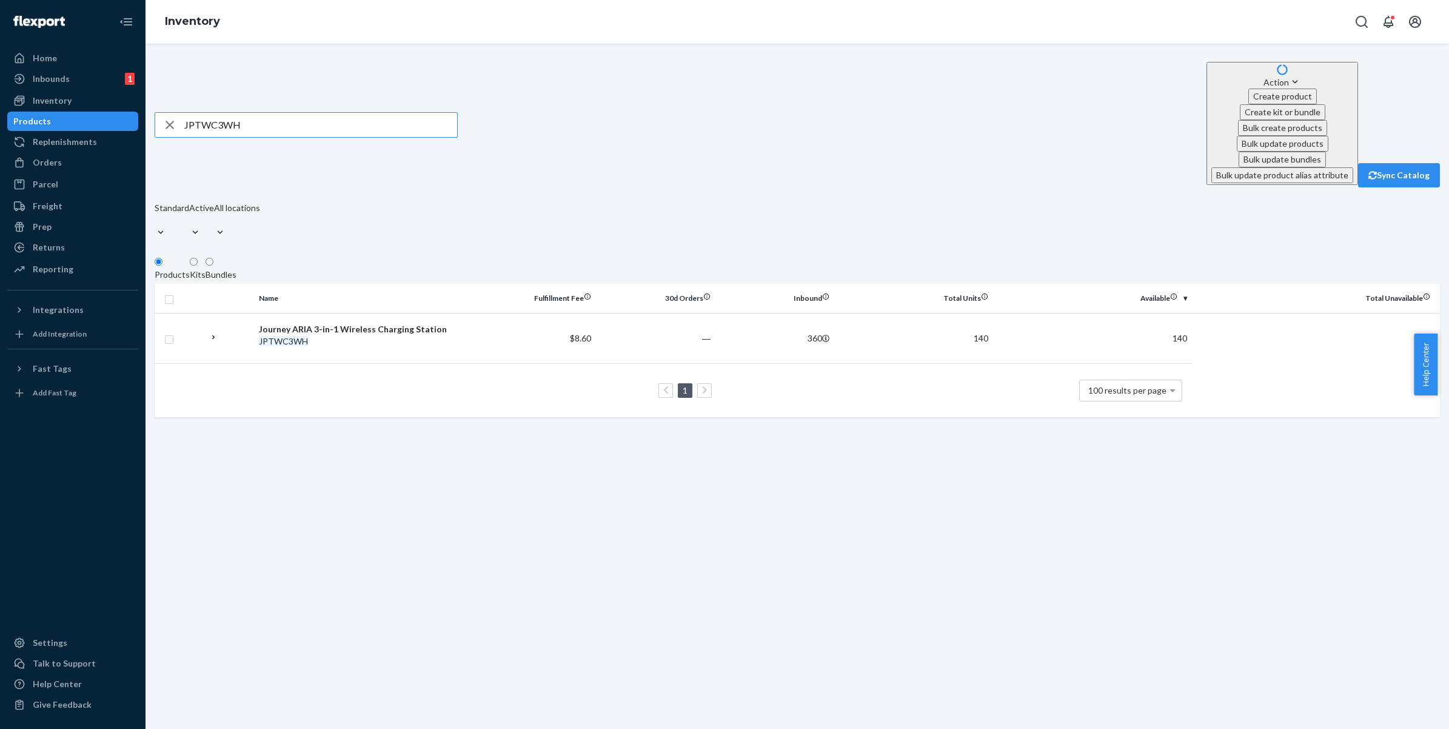
click at [294, 113] on input "JPTWC3WH" at bounding box center [320, 125] width 273 height 24
paste input "KWTCMN"
type input "JKWTCMN"
